Goal: Task Accomplishment & Management: Manage account settings

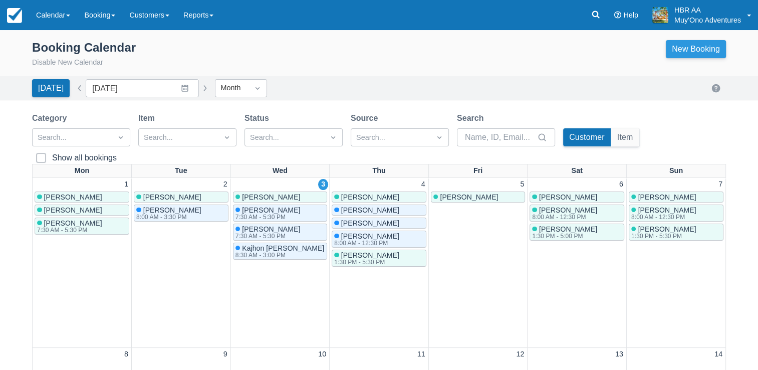
click at [516, 53] on link "New Booking" at bounding box center [696, 49] width 60 height 18
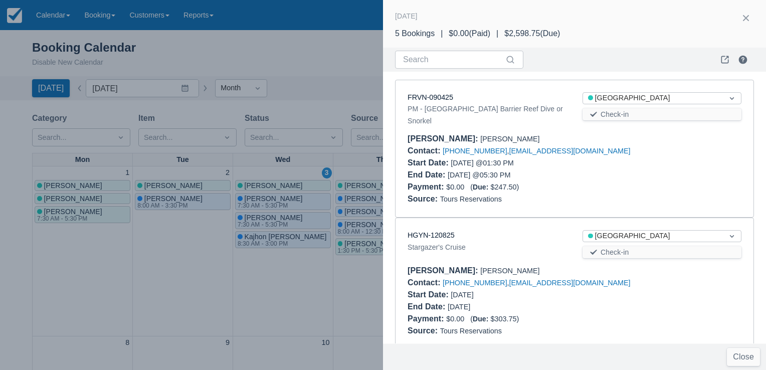
click at [516, 149] on div "Contact : +5014124438234 , mturina@comcast.net" at bounding box center [575, 151] width 334 height 12
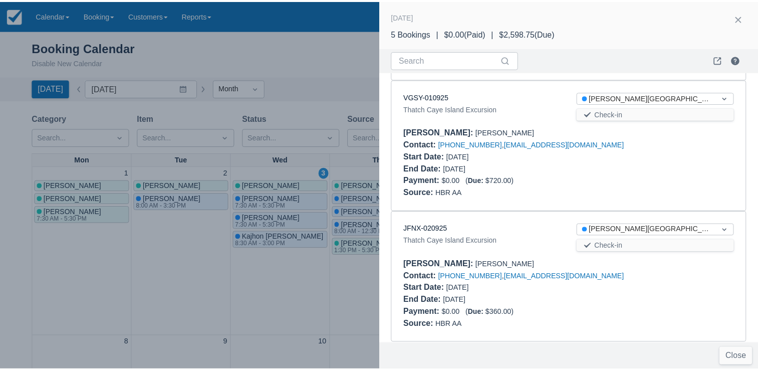
scroll to position [403, 0]
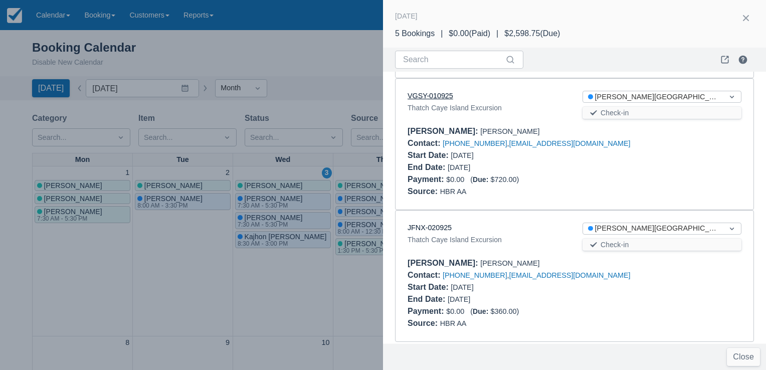
click at [433, 92] on link "VGSY-010925" at bounding box center [431, 96] width 46 height 8
click at [273, 50] on div at bounding box center [383, 185] width 766 height 370
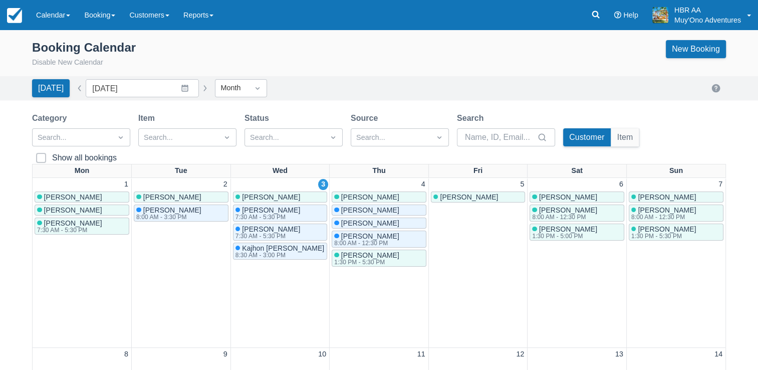
scroll to position [0, 0]
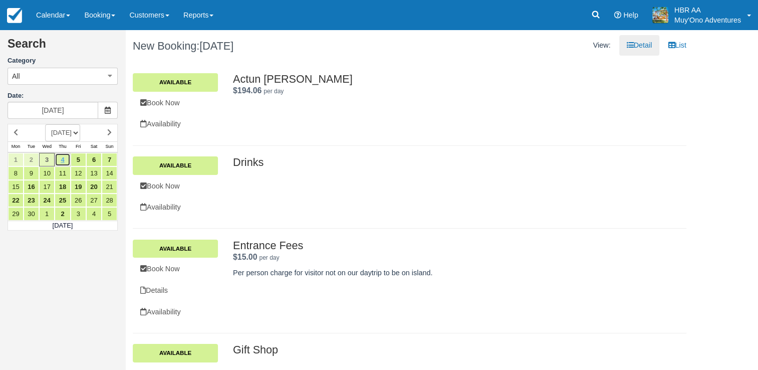
click at [64, 158] on link "4" at bounding box center [63, 160] width 16 height 14
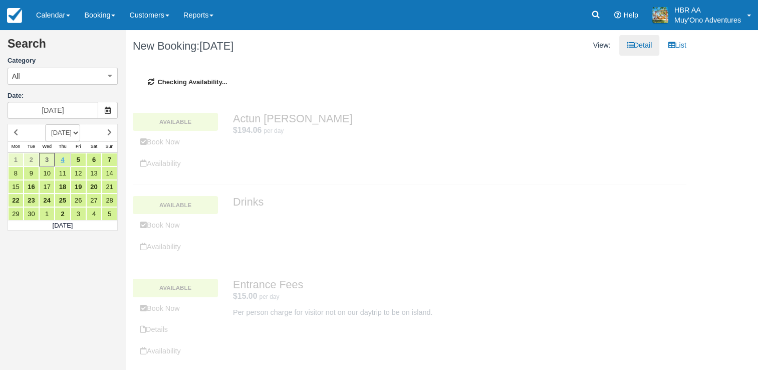
type input "09/04/25"
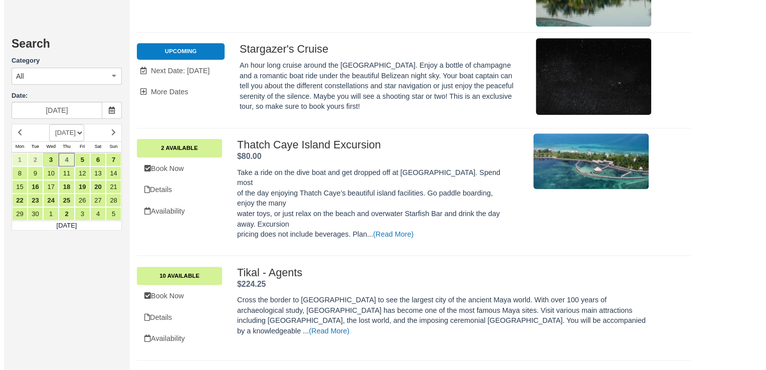
scroll to position [1303, 0]
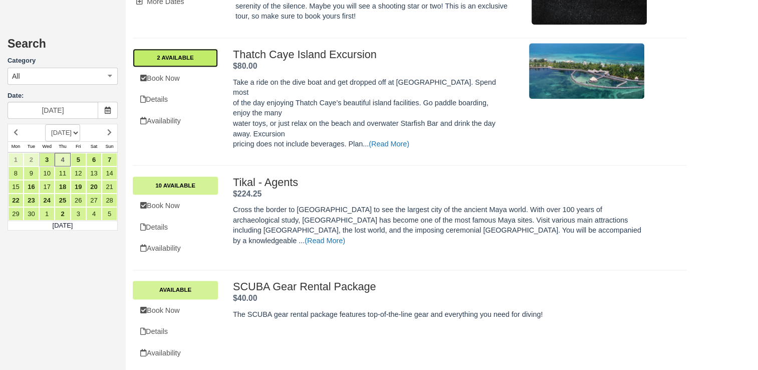
click at [204, 49] on link "2 Available" at bounding box center [175, 58] width 85 height 18
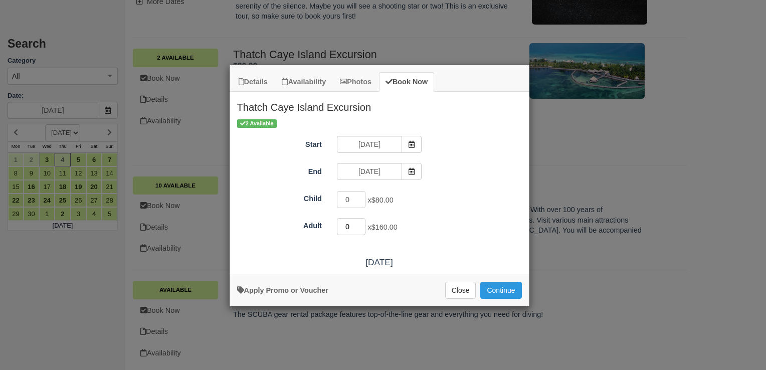
click at [353, 222] on input "0" at bounding box center [351, 226] width 29 height 17
type input "1"
click at [451, 202] on div "0 x $80.00" at bounding box center [416, 201] width 175 height 20
click at [500, 289] on button "Continue" at bounding box center [500, 290] width 41 height 17
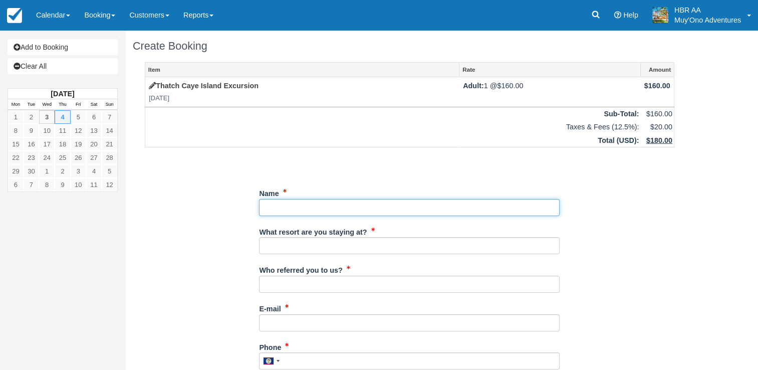
click at [372, 205] on input "Name" at bounding box center [409, 207] width 301 height 17
type input "a"
type input "[PERSON_NAME]"
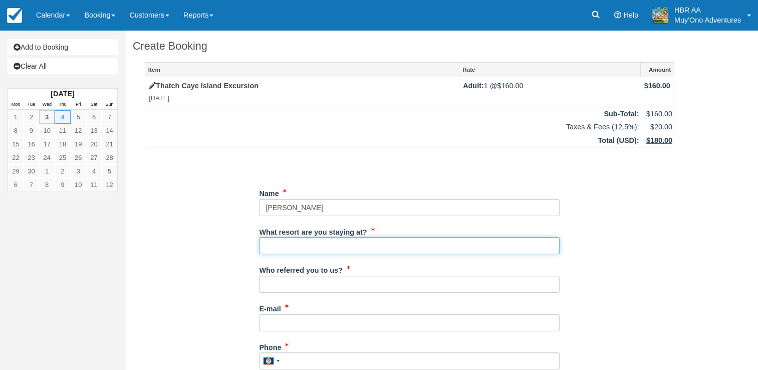
click at [342, 245] on input "What resort are you staying at?" at bounding box center [409, 245] width 301 height 17
type input "[PERSON_NAME][GEOGRAPHIC_DATA]"
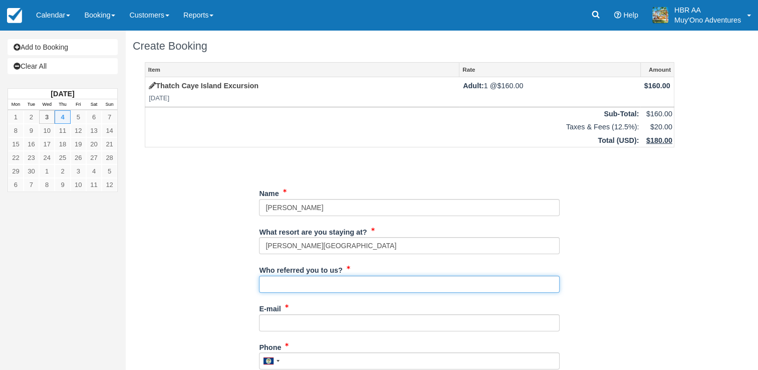
type input "[PERSON_NAME]"
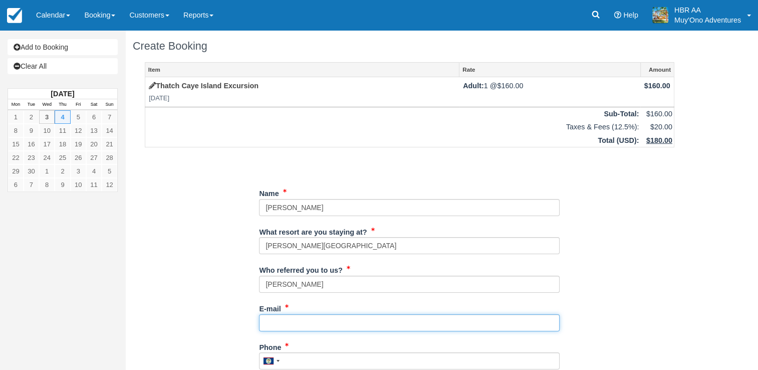
type input "[EMAIL_ADDRESS][DOMAIN_NAME]"
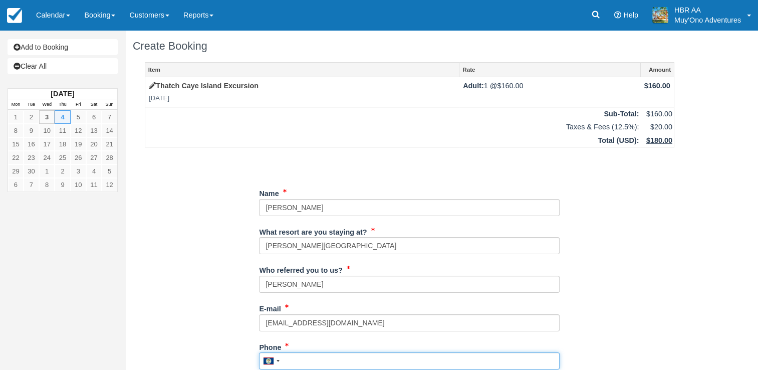
type input "671-0481"
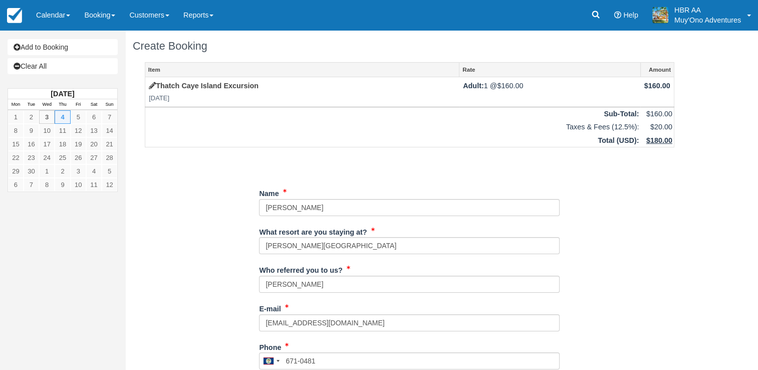
type input "[PERSON_NAME]"
type input "[GEOGRAPHIC_DATA]"
type input "2 adults"
type input "No pork or shelfish"
type input "6649284080"
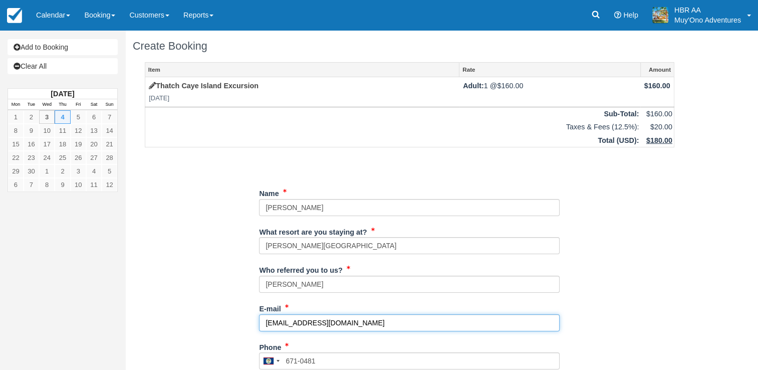
click at [494, 319] on input "[EMAIL_ADDRESS][DOMAIN_NAME]" at bounding box center [409, 322] width 301 height 17
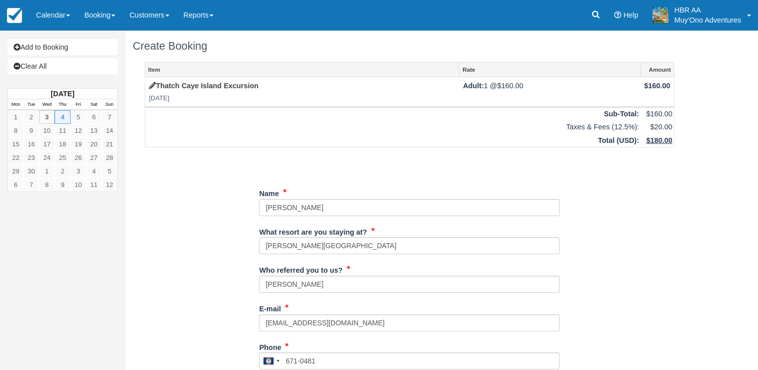
click at [669, 273] on div "Item Rate Amount Thatch Caye Island Excursion Thu Sep 4, 2025 Adult: 1 @ $160.0…" at bounding box center [410, 359] width 554 height 594
click at [713, 246] on div "Add to Booking Clear All September 2025 Mon Tue Wed Thu Fri Sat Sun 1 2 3 4 5 6…" at bounding box center [379, 200] width 758 height 340
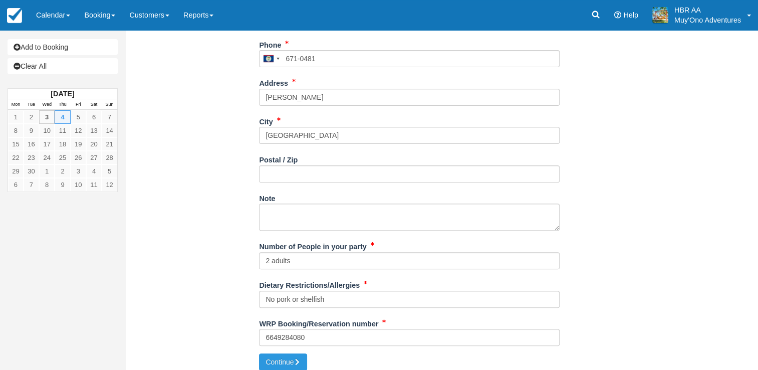
scroll to position [309, 0]
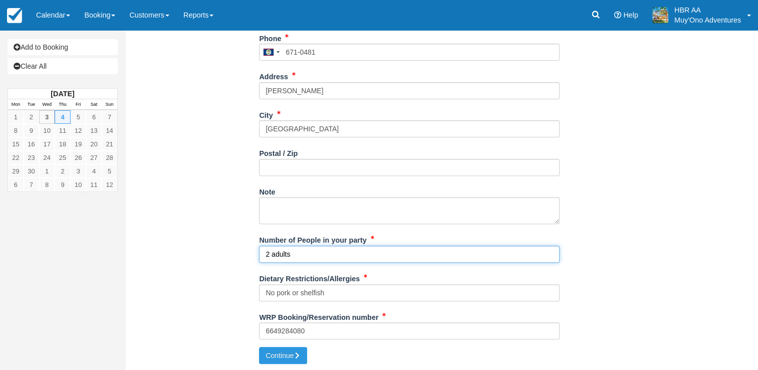
click at [319, 256] on input "2 adults" at bounding box center [409, 254] width 301 height 17
type input "2"
type input "1 Adukt"
click at [259, 347] on button "Continue" at bounding box center [283, 355] width 48 height 17
type input "+5016710481"
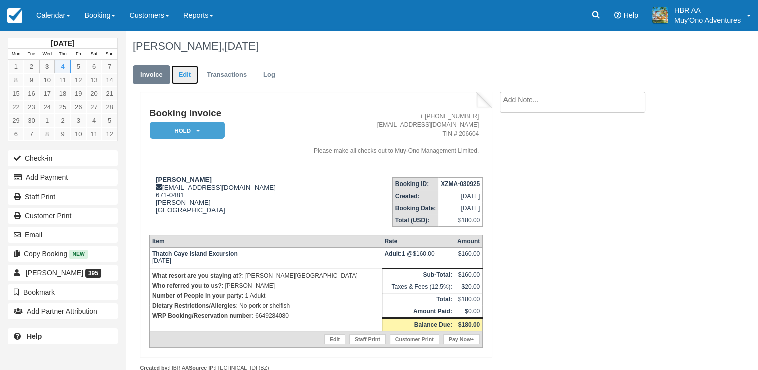
click at [184, 81] on link "Edit" at bounding box center [184, 75] width 27 height 20
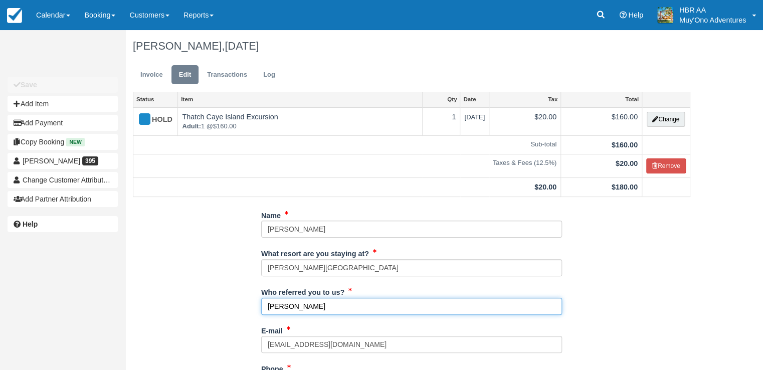
click at [407, 302] on input "[PERSON_NAME]" at bounding box center [411, 306] width 301 height 17
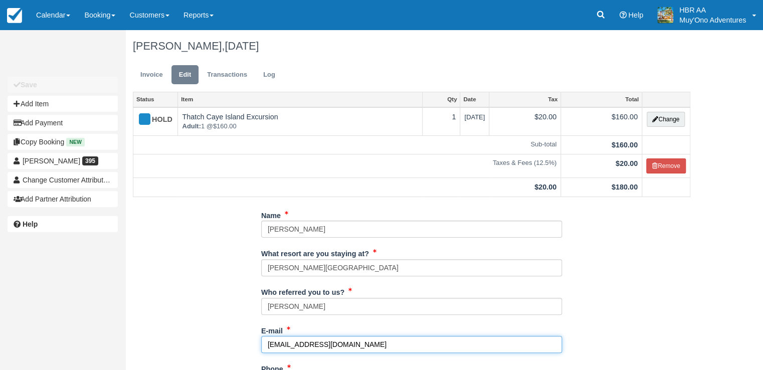
click at [405, 348] on input "[EMAIL_ADDRESS][DOMAIN_NAME]" at bounding box center [411, 344] width 301 height 17
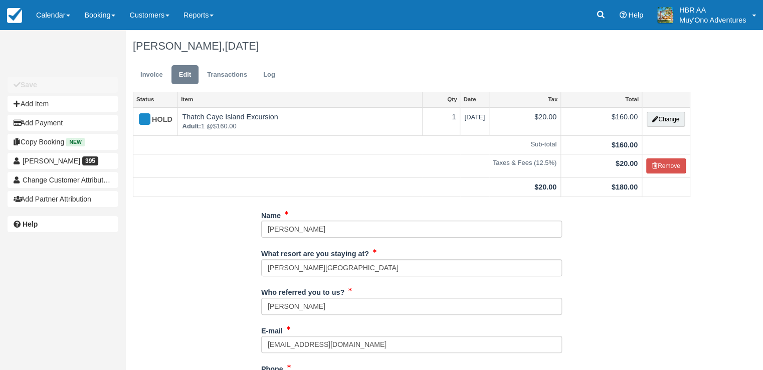
click at [762, 147] on div "Unsaved Changes Save Add Item Add Payment Copy Booking New [PERSON_NAME] 395 Ch…" at bounding box center [381, 200] width 763 height 340
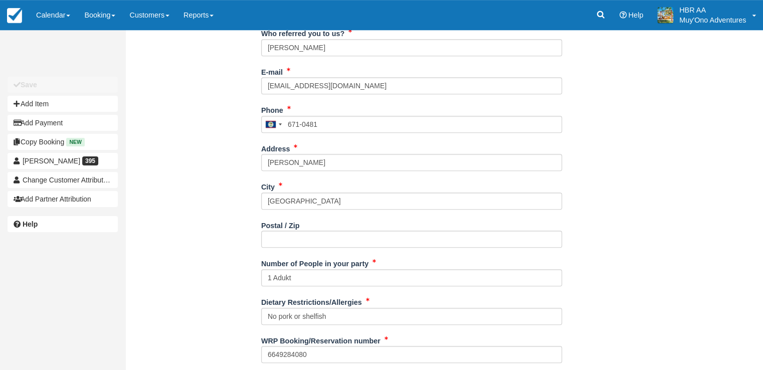
scroll to position [282, 0]
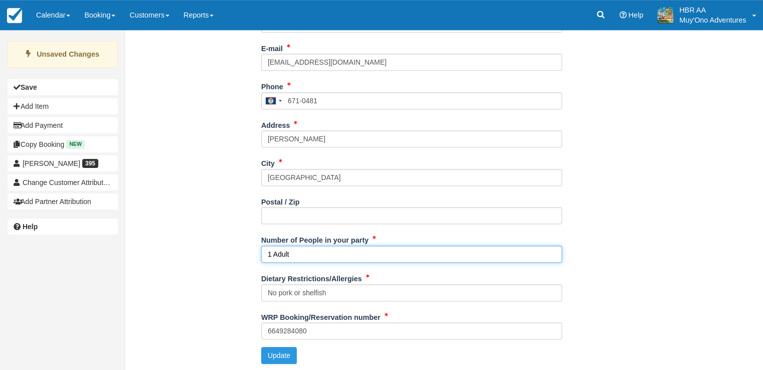
type input "1 Adult"
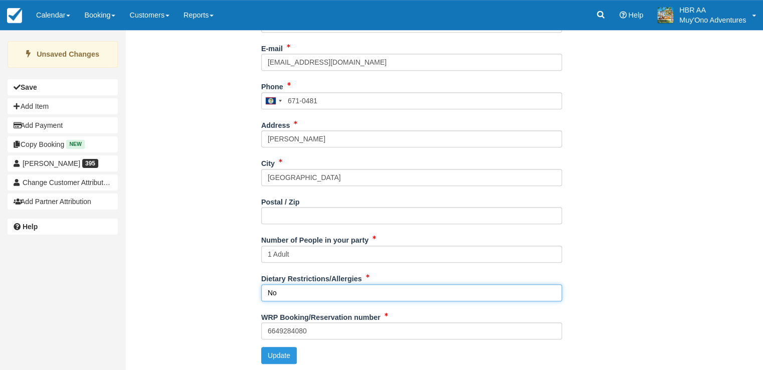
type input "N"
type input "N/A"
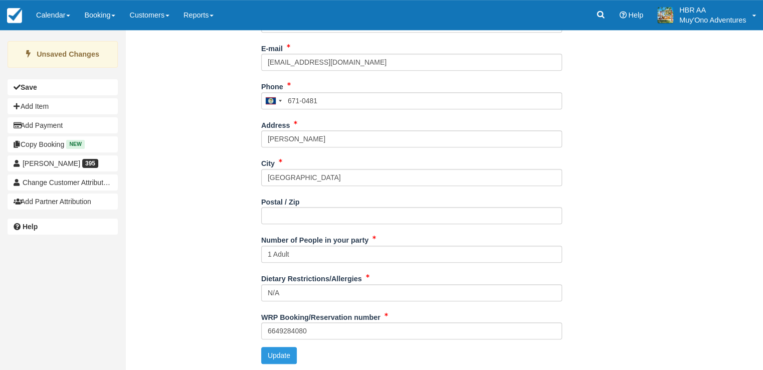
click at [210, 305] on div "Name [PERSON_NAME] What resort are you staying at? [PERSON_NAME][GEOGRAPHIC_DAT…" at bounding box center [411, 148] width 572 height 447
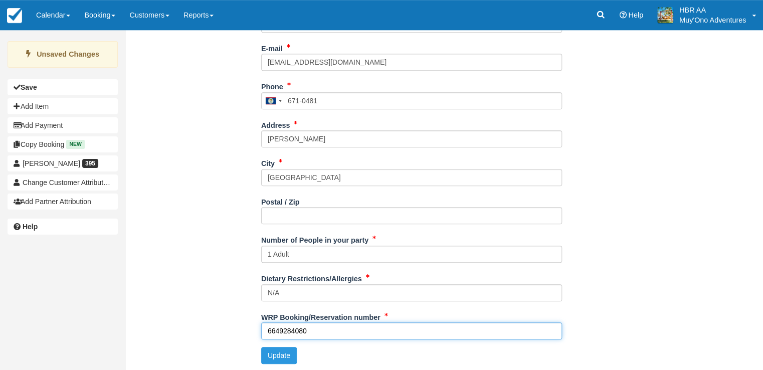
click at [322, 327] on input "6649284080" at bounding box center [411, 330] width 301 height 17
type input "6"
type input "HM2XRYNH5C"
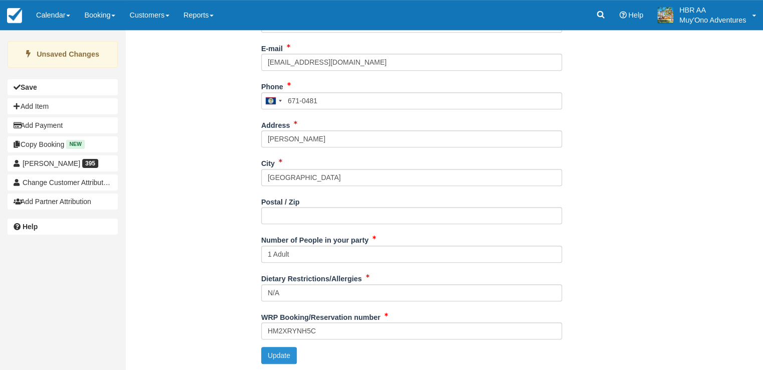
click at [290, 355] on button "Update" at bounding box center [279, 355] width 36 height 17
type input "+5016710481"
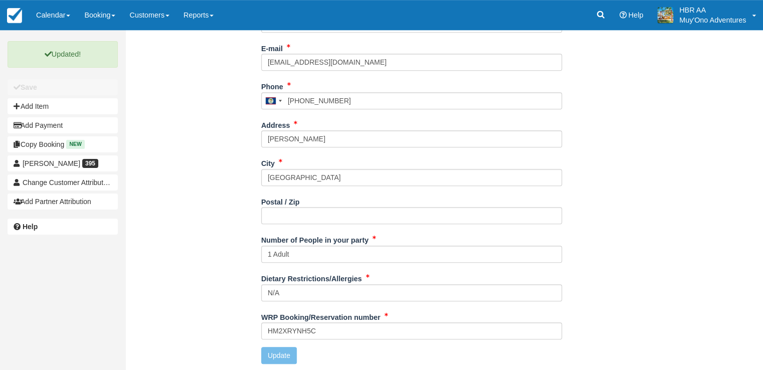
click at [184, 131] on div "Name Alesha Fredriksen What resort are you staying at? Hopkins Bay Resort Who r…" at bounding box center [411, 148] width 572 height 447
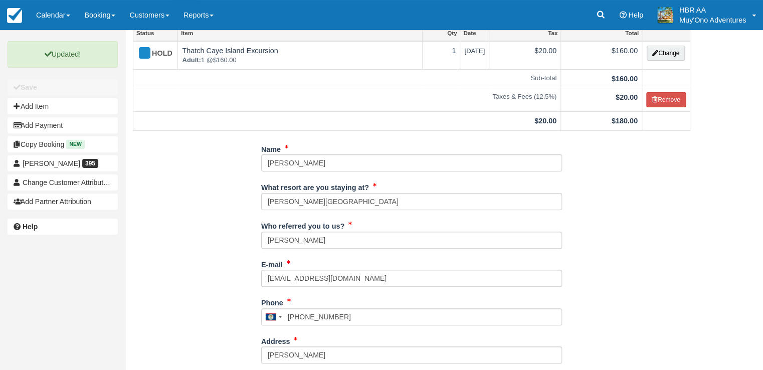
scroll to position [6, 0]
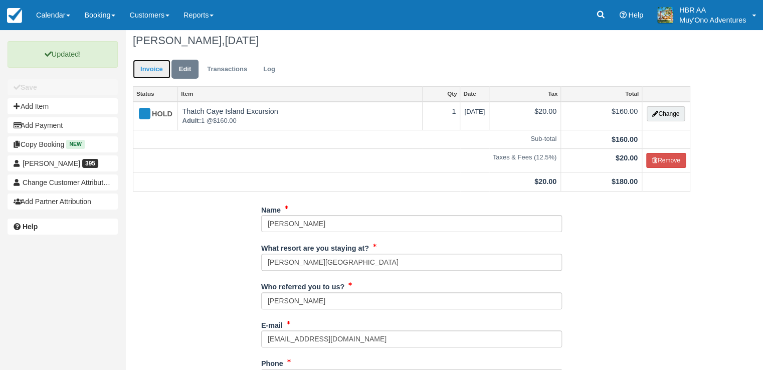
click at [152, 75] on link "Invoice" at bounding box center [152, 70] width 38 height 20
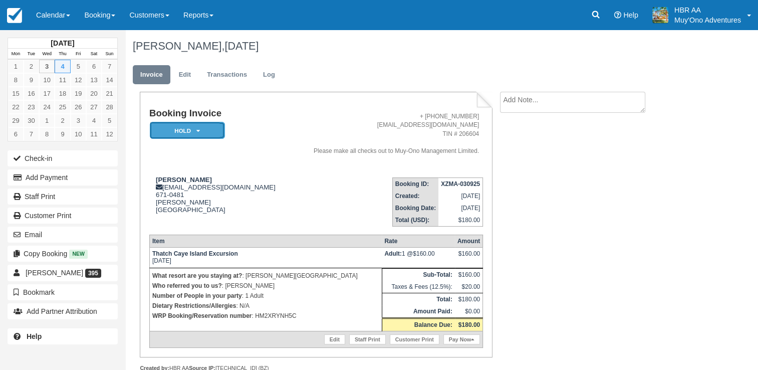
click at [187, 128] on em "HOLD" at bounding box center [187, 131] width 75 height 18
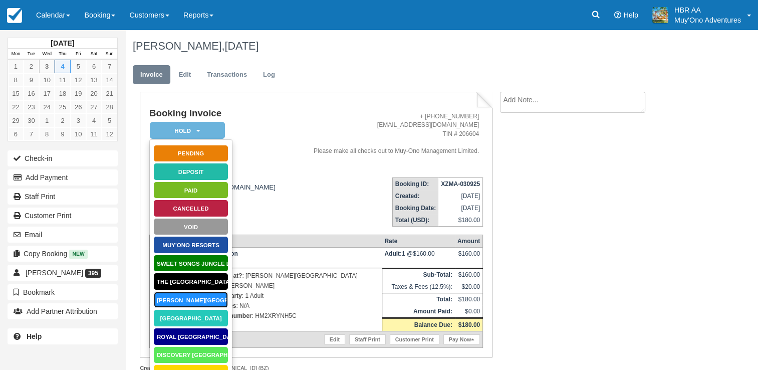
click at [174, 303] on link "[PERSON_NAME][GEOGRAPHIC_DATA]" at bounding box center [190, 300] width 75 height 18
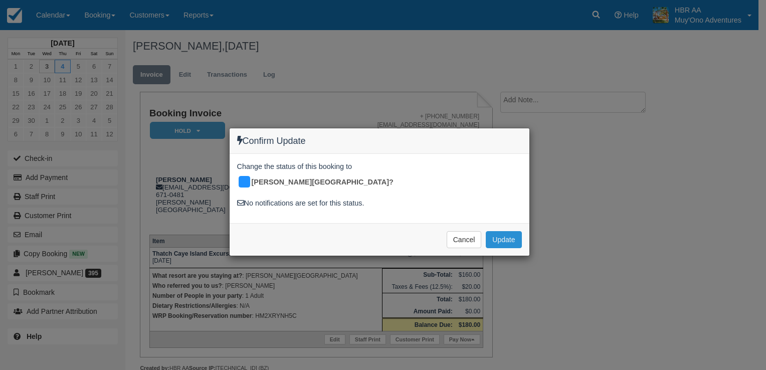
click at [506, 231] on button "Update" at bounding box center [504, 239] width 36 height 17
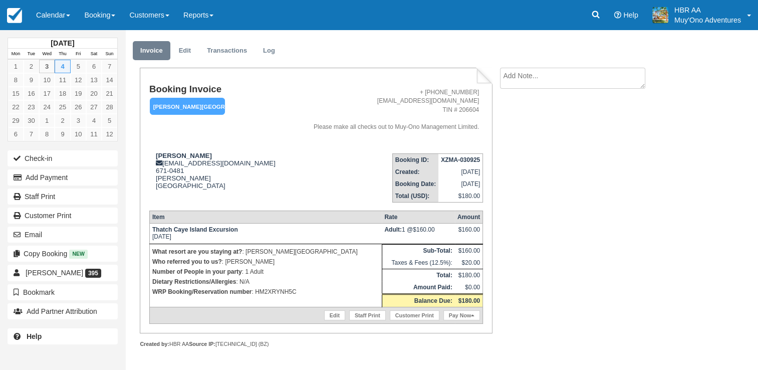
scroll to position [25, 0]
click at [561, 75] on textarea at bounding box center [572, 78] width 145 height 21
type textarea "s"
type textarea "04th/09/25 at 8:00am"
click at [537, 138] on button "Create" at bounding box center [522, 135] width 45 height 17
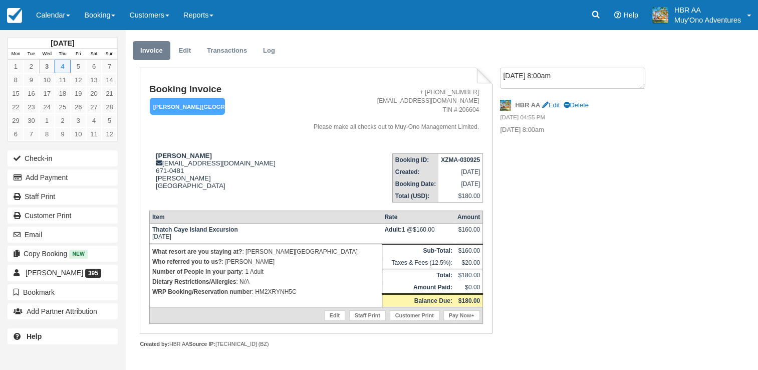
click at [549, 159] on div "Booking Invoice Hopkins Bay Resort   Pending HOLD Deposit Paid Cancelled Void M…" at bounding box center [400, 219] width 551 height 302
